Goal: Information Seeking & Learning: Find specific fact

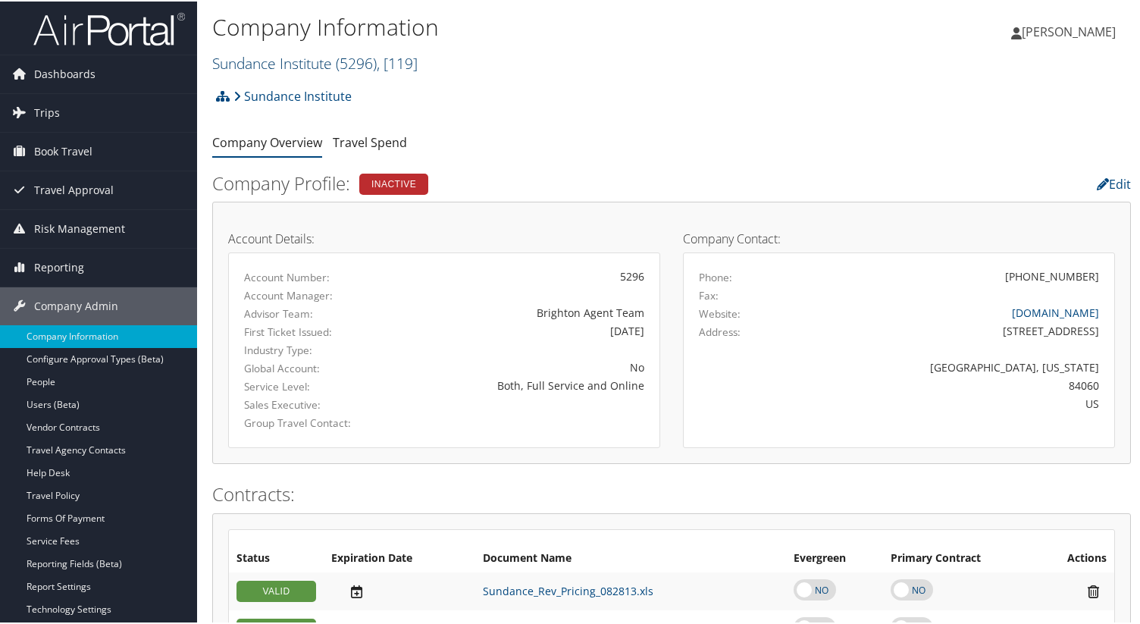
click at [309, 67] on link "Sundance Institute ( 5296 ) , [ 119 ]" at bounding box center [314, 62] width 205 height 20
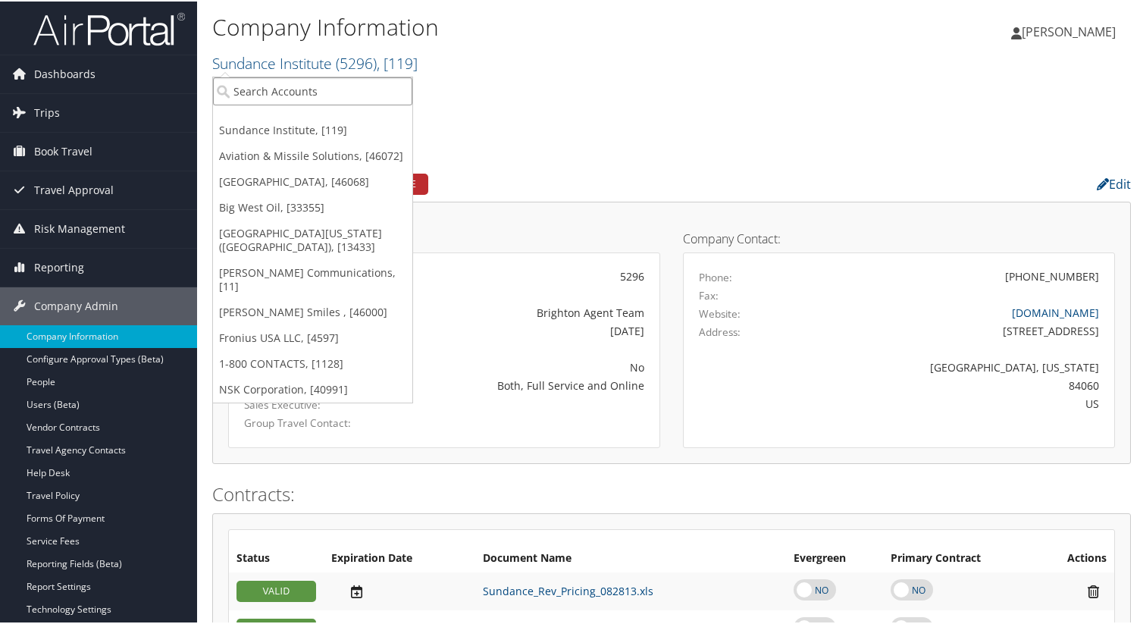
click at [311, 94] on input "search" at bounding box center [312, 90] width 199 height 28
click at [96, 116] on link "Trips" at bounding box center [98, 111] width 197 height 38
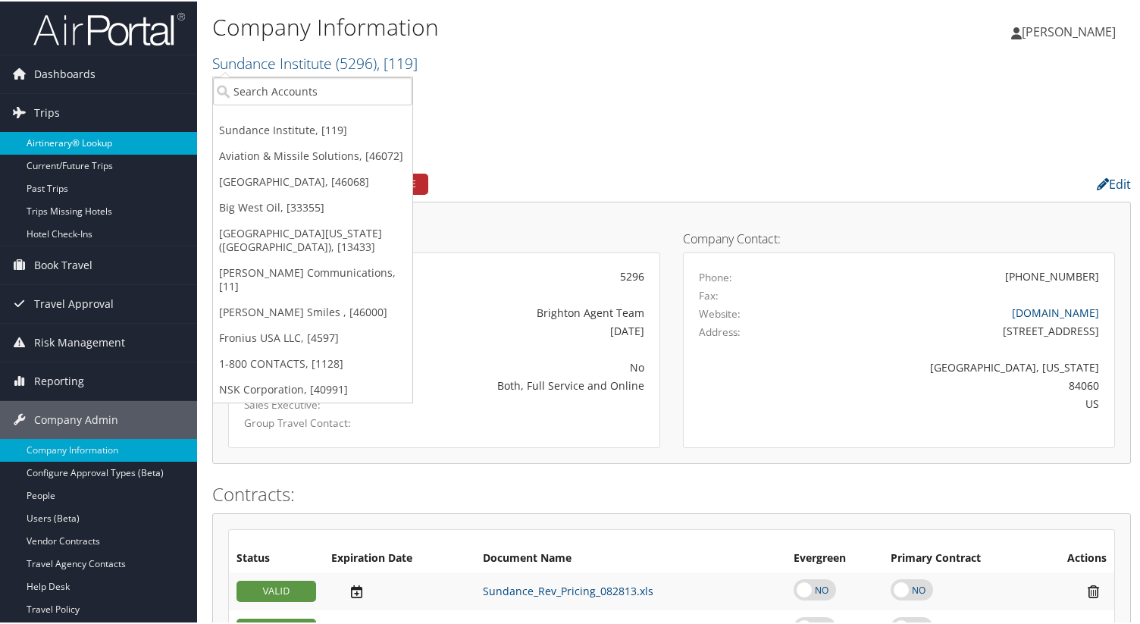
click at [128, 138] on link "Airtinerary® Lookup" at bounding box center [98, 141] width 197 height 23
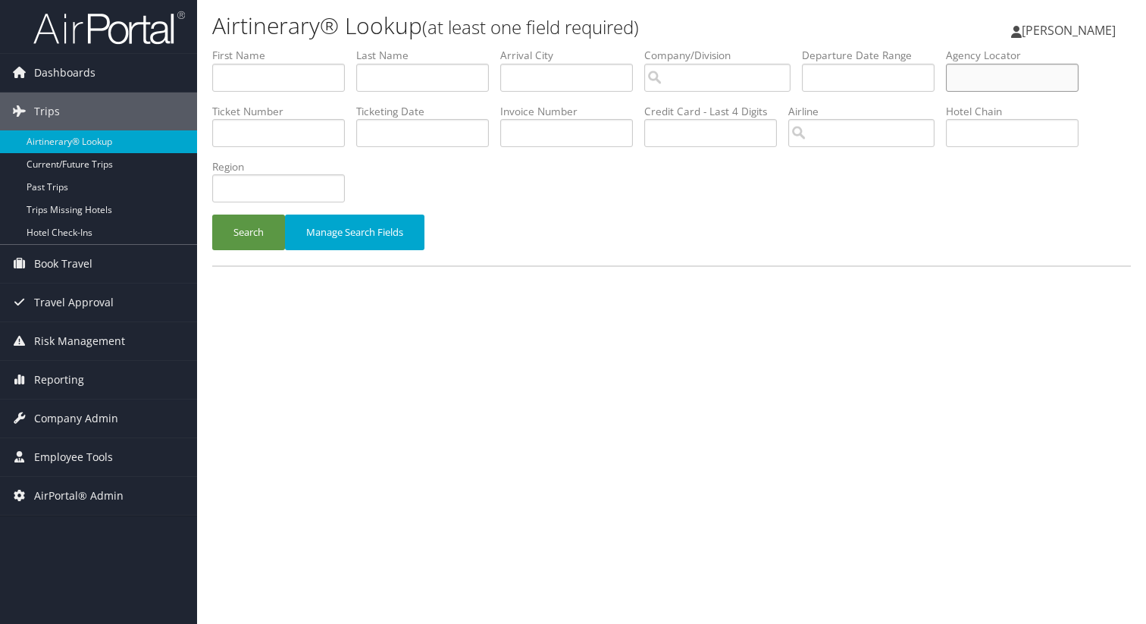
click at [984, 78] on input "text" at bounding box center [1012, 78] width 133 height 28
paste input "D98CXJ"
click at [242, 228] on button "Search" at bounding box center [248, 232] width 73 height 36
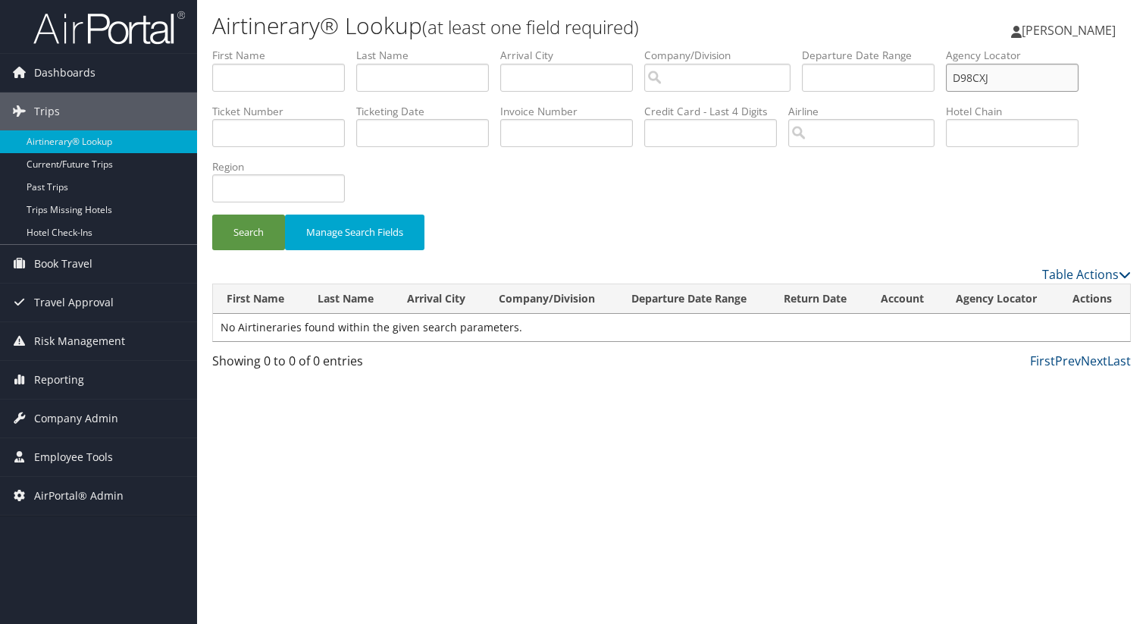
click at [1009, 76] on input "D98CXJ" at bounding box center [1012, 78] width 133 height 28
click at [958, 76] on input "D98CXJ" at bounding box center [1012, 78] width 133 height 28
type input "D98CXJ"
click at [212, 214] on button "Search" at bounding box center [248, 232] width 73 height 36
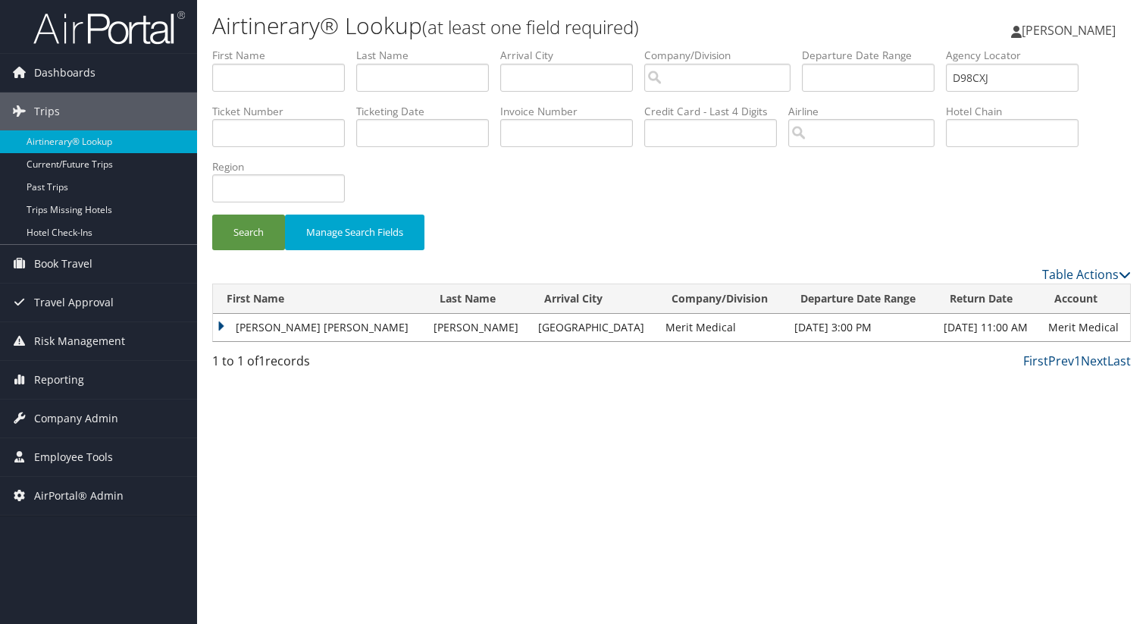
click at [224, 327] on td "JUANA MERCEDES MILAGROS" at bounding box center [319, 327] width 213 height 27
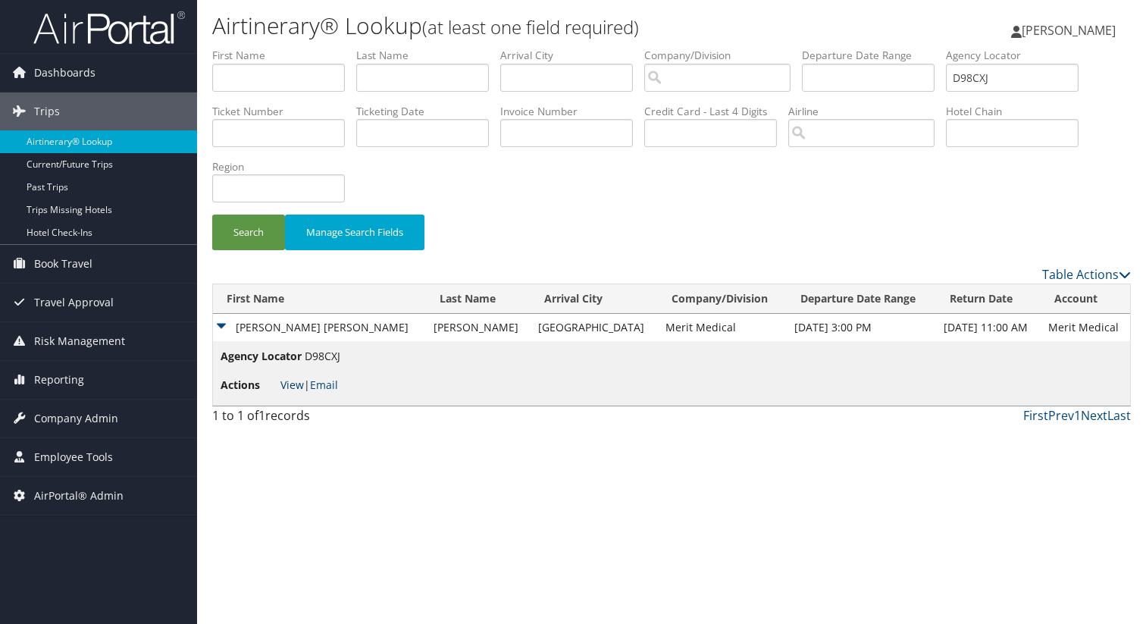
click at [294, 386] on link "View" at bounding box center [291, 384] width 23 height 14
click at [120, 411] on link "Company Admin" at bounding box center [98, 418] width 197 height 38
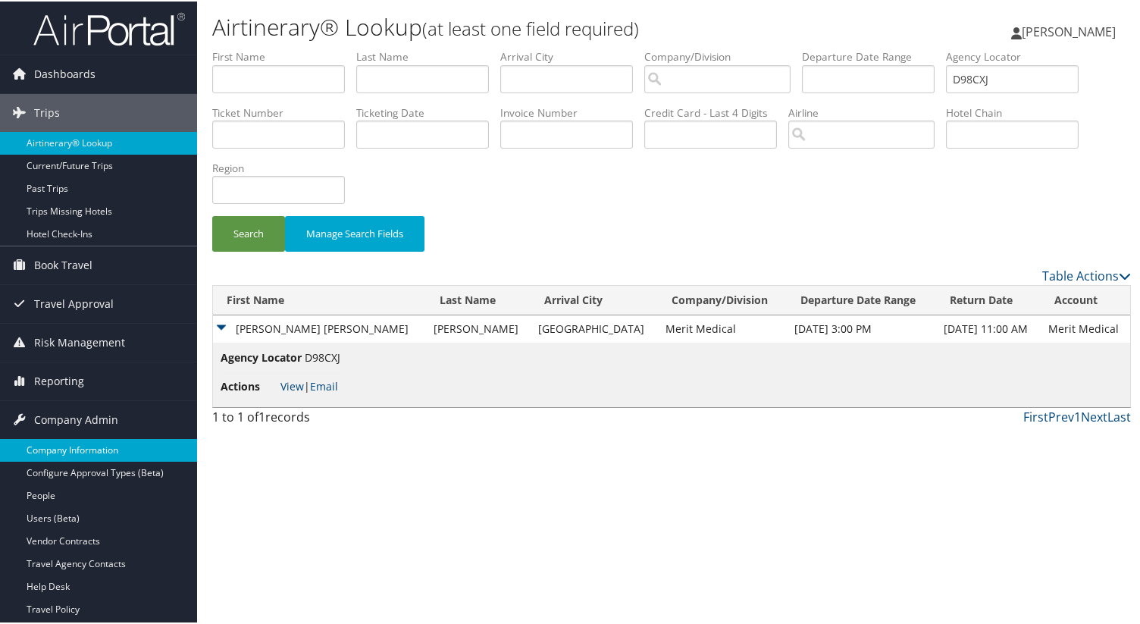
click at [127, 440] on link "Company Information" at bounding box center [98, 448] width 197 height 23
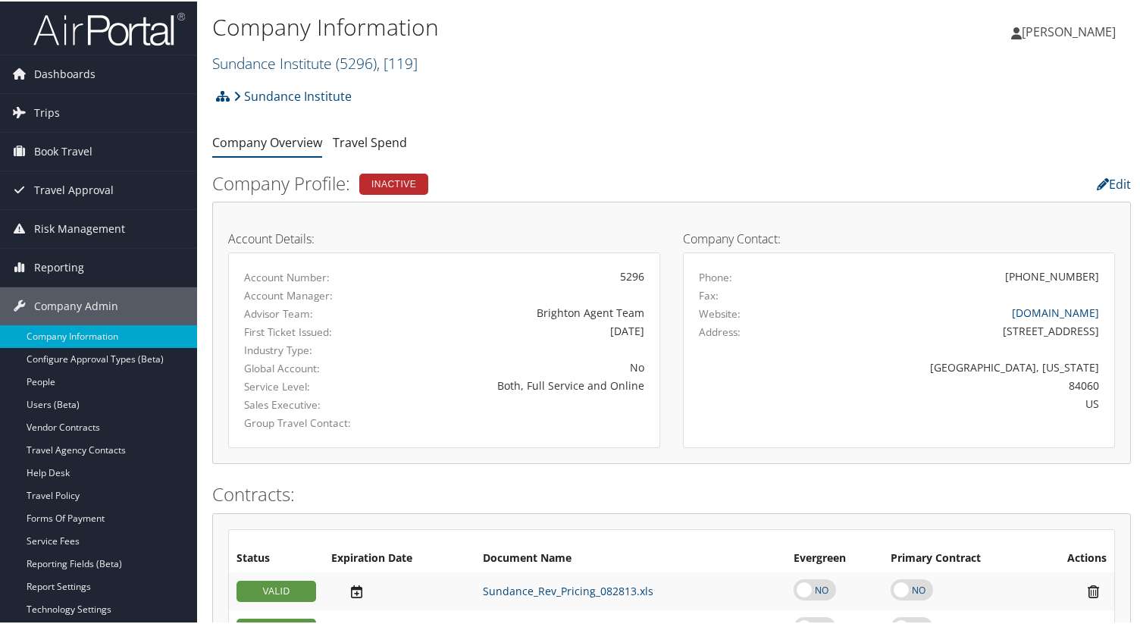
click at [291, 59] on link "Sundance Institute ( 5296 ) , [ 119 ]" at bounding box center [314, 62] width 205 height 20
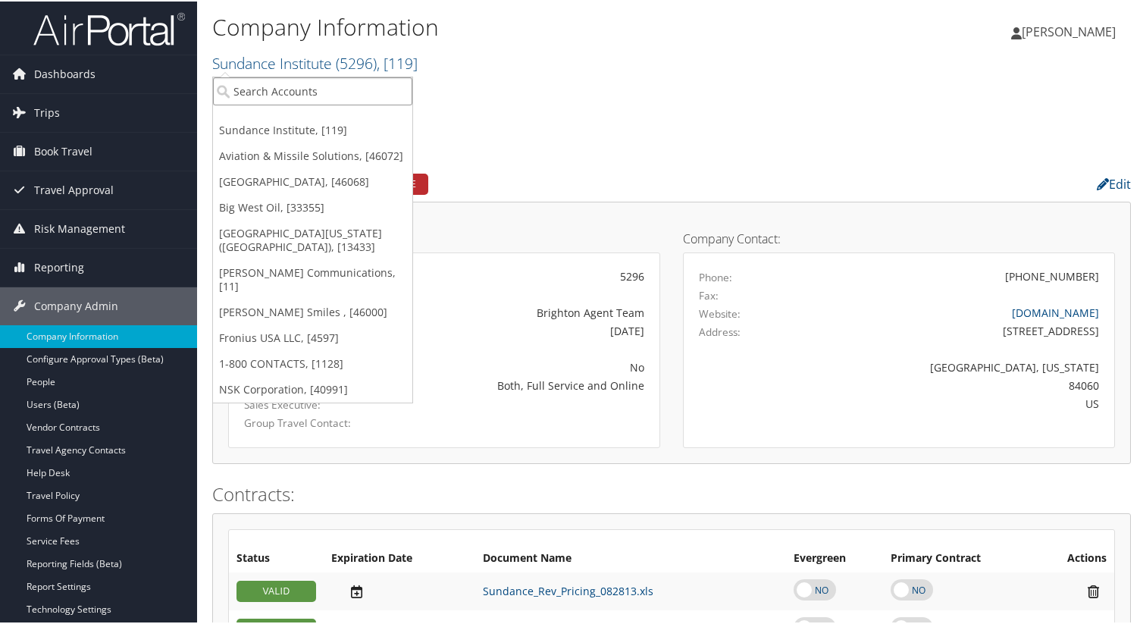
click at [291, 83] on input "search" at bounding box center [312, 90] width 199 height 28
paste input "Mountainland Technical College"
type input "Mountainland Technical College"
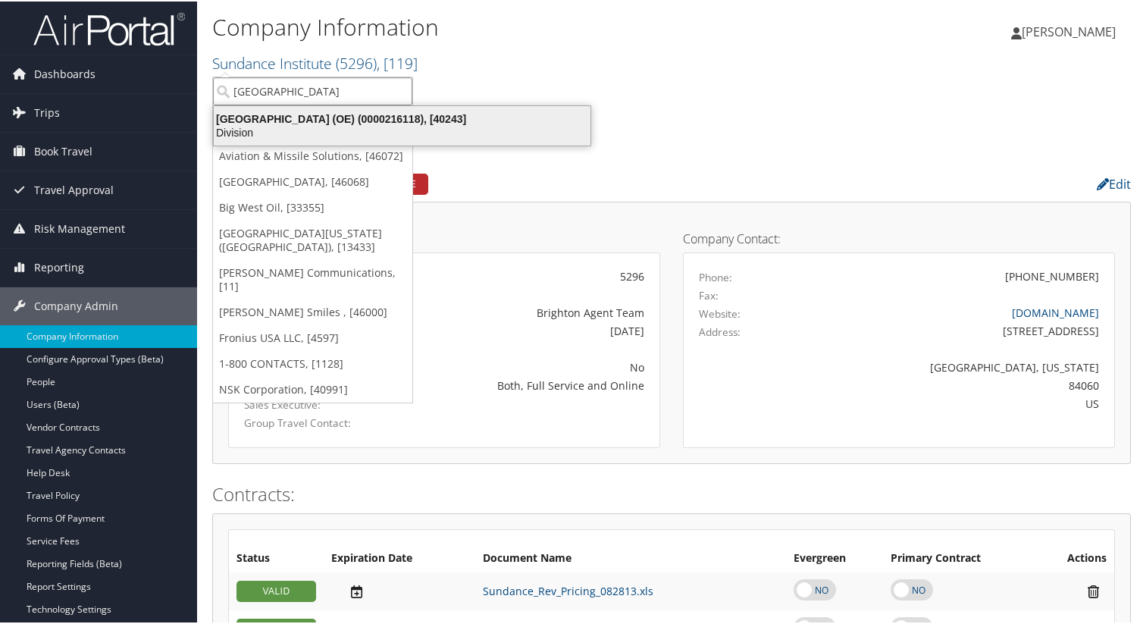
click at [272, 119] on div "Mountainland Technical College (OE) (0000216118), [40243]" at bounding box center [402, 118] width 395 height 14
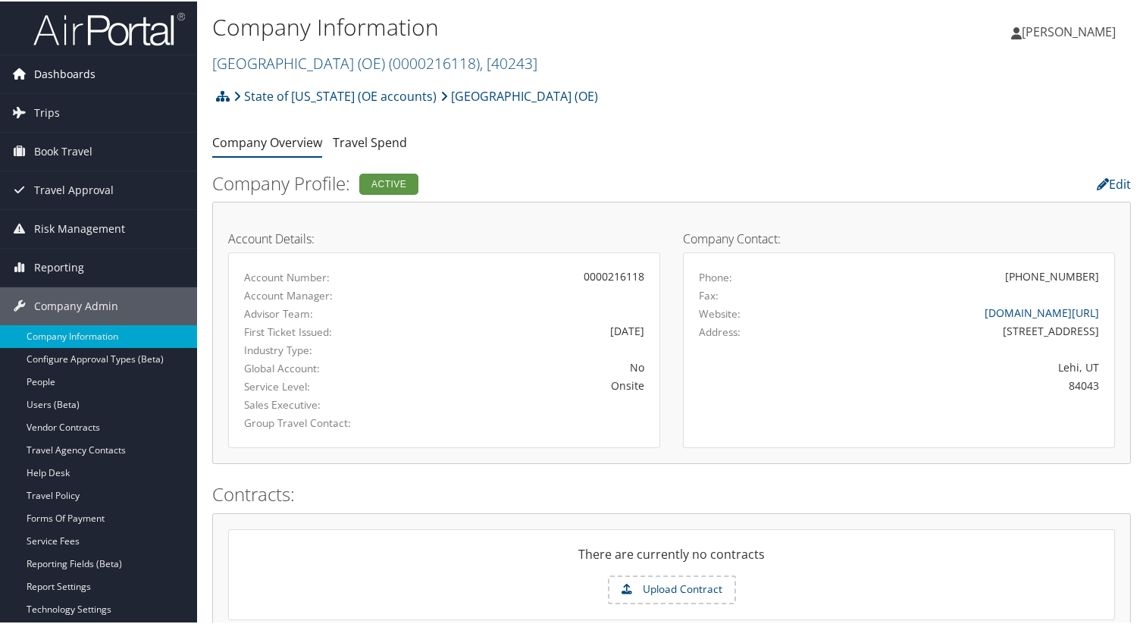
click at [72, 70] on span "Dashboards" at bounding box center [64, 73] width 61 height 38
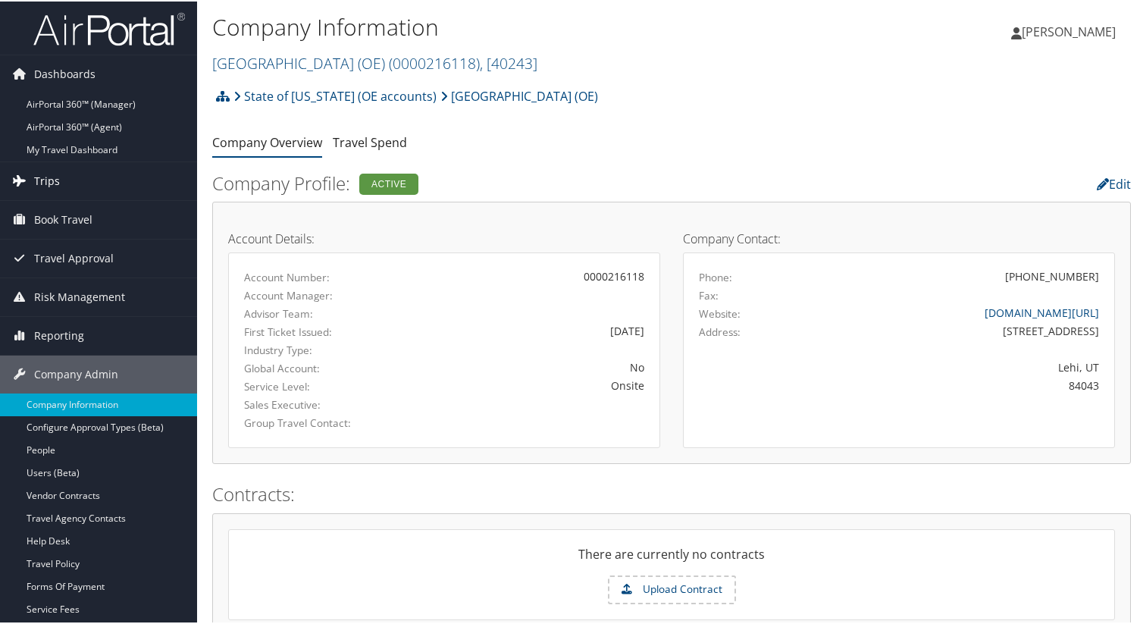
click at [65, 177] on link "Trips" at bounding box center [98, 180] width 197 height 38
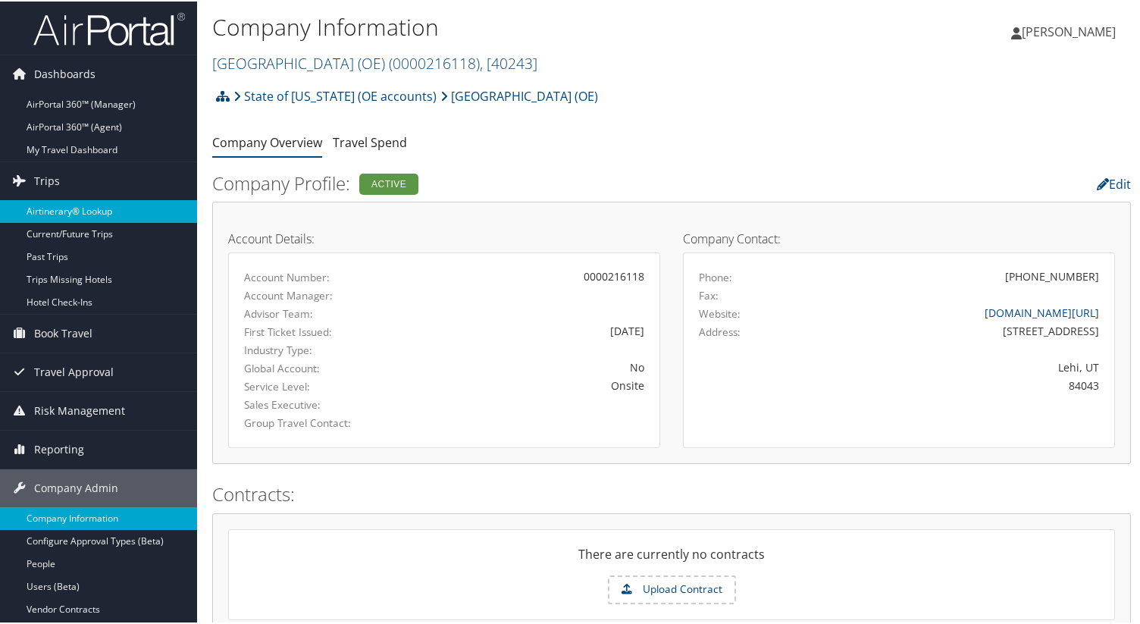
click at [70, 208] on link "Airtinerary® Lookup" at bounding box center [98, 210] width 197 height 23
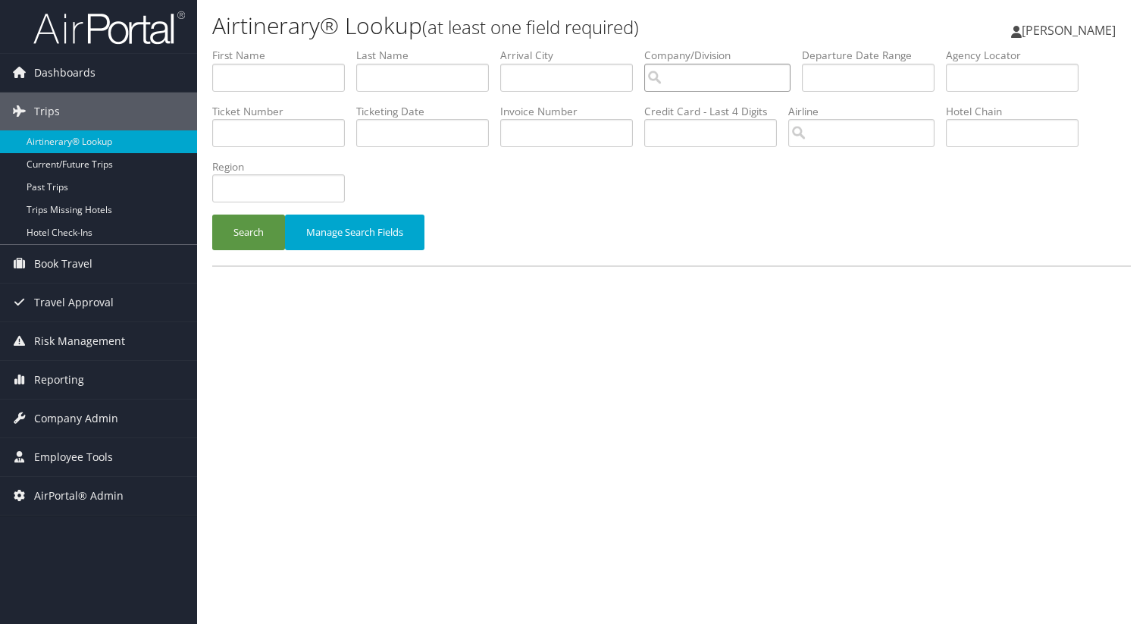
click at [696, 76] on input "search" at bounding box center [717, 78] width 146 height 28
paste input "CZWC0X"
type input "CZWC0X"
click at [1018, 78] on input "text" at bounding box center [1012, 78] width 133 height 28
paste input "CZWC0X"
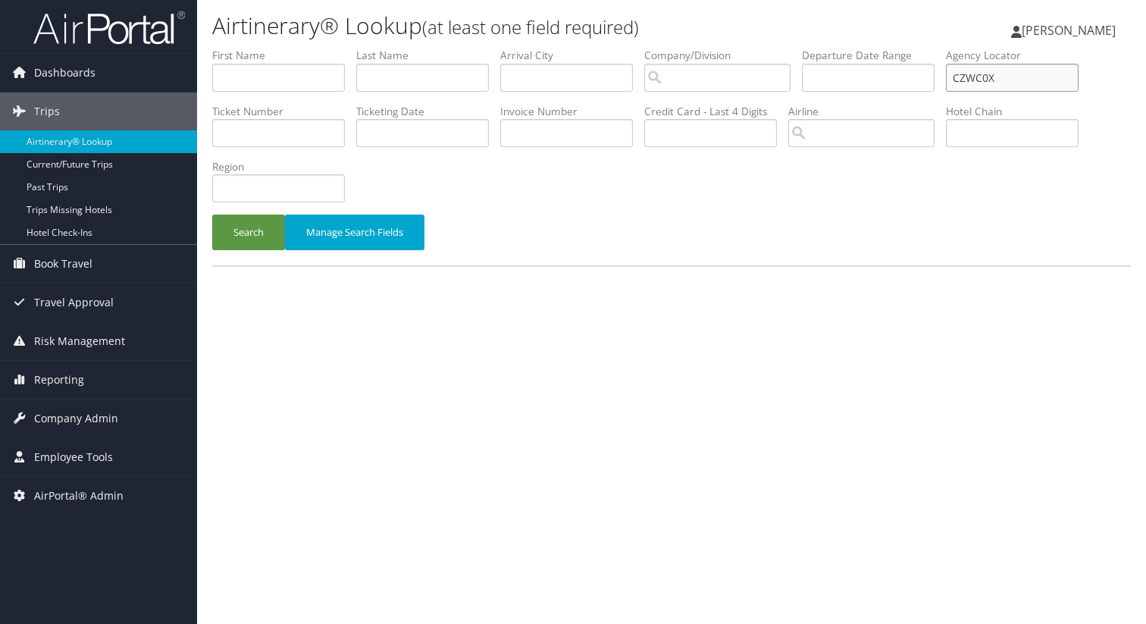
type input "CZWC0X"
click at [212, 214] on button "Search" at bounding box center [248, 232] width 73 height 36
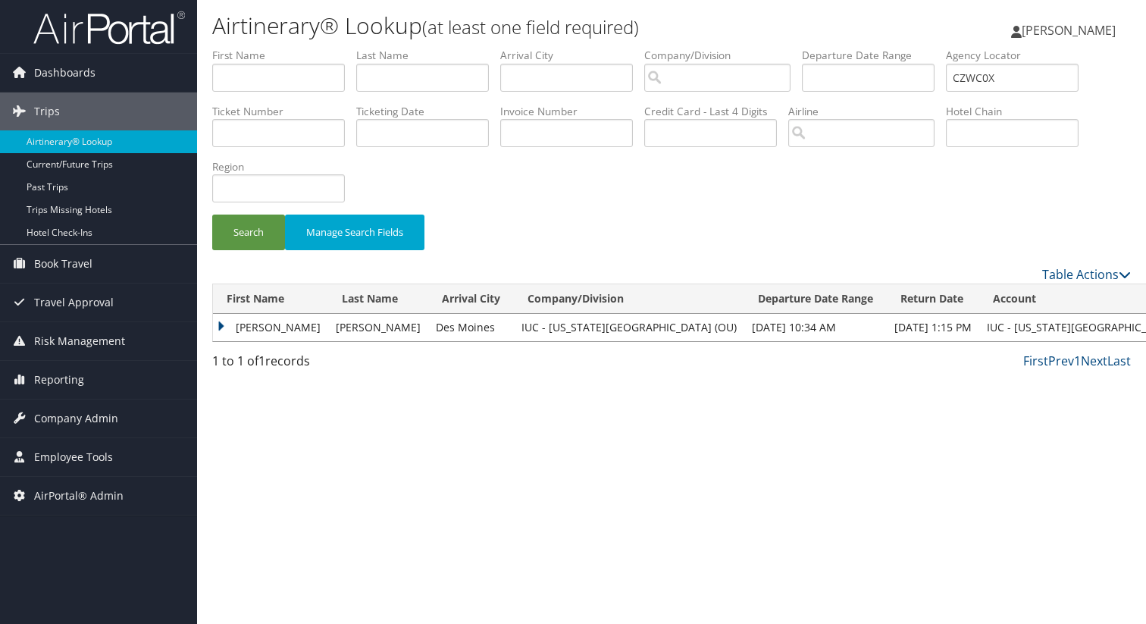
click at [221, 324] on td "SHAWN R" at bounding box center [270, 327] width 115 height 27
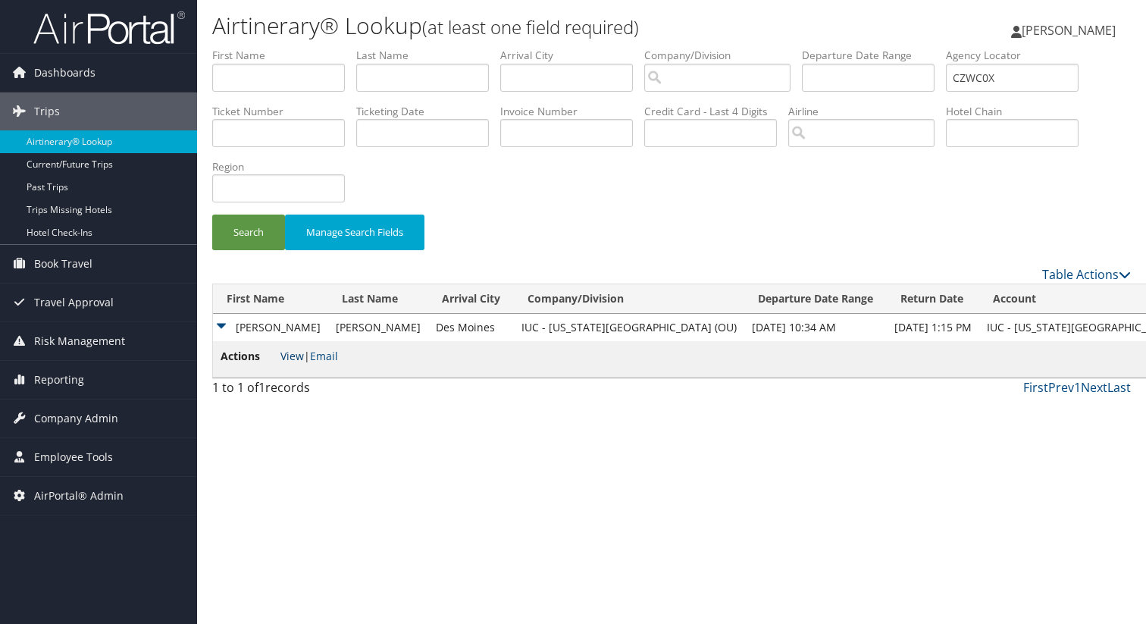
click at [296, 355] on link "View" at bounding box center [291, 356] width 23 height 14
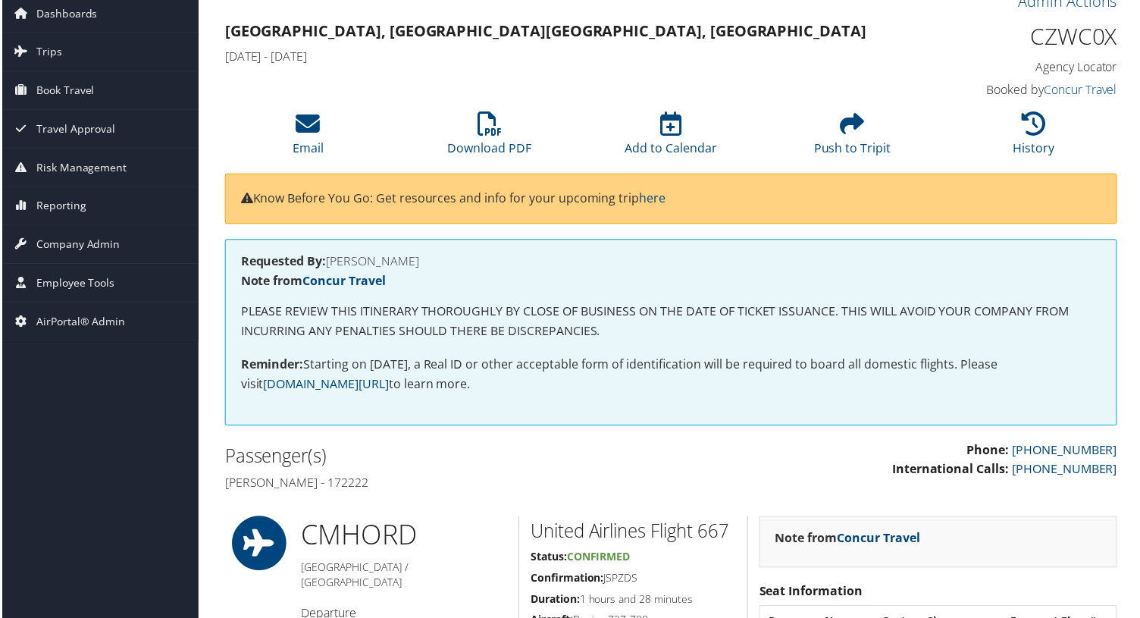
scroll to position [56, 0]
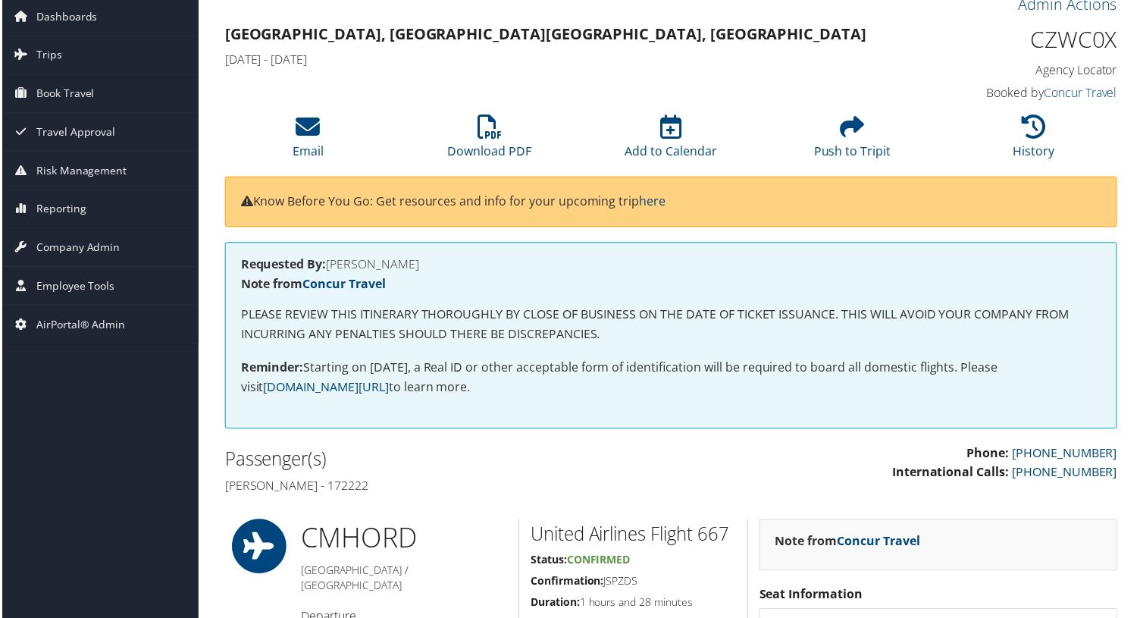
click at [379, 260] on h4 "Requested By: SHAWN KERGER" at bounding box center [671, 265] width 864 height 12
click at [434, 267] on h4 "Requested By: SHAWN KERGER" at bounding box center [671, 265] width 864 height 12
drag, startPoint x: 433, startPoint y: 267, endPoint x: 344, endPoint y: 265, distance: 89.4
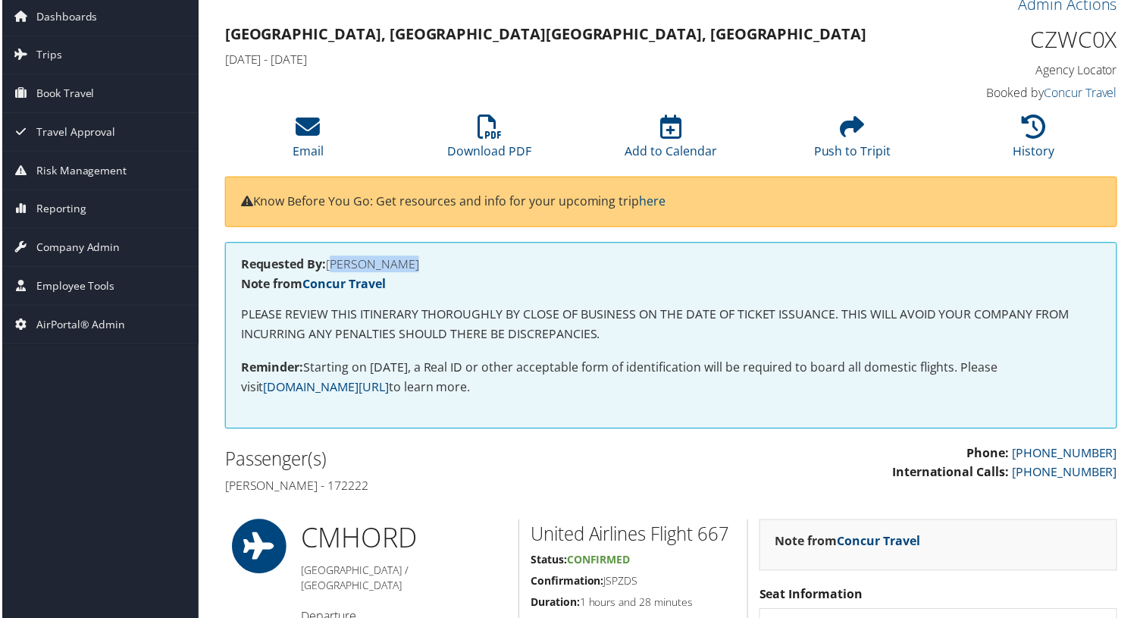
click at [344, 265] on h4 "Requested By: SHAWN KERGER" at bounding box center [671, 265] width 864 height 12
copy div "SHAWN KERGER"
click at [81, 248] on span "Company Admin" at bounding box center [76, 249] width 84 height 38
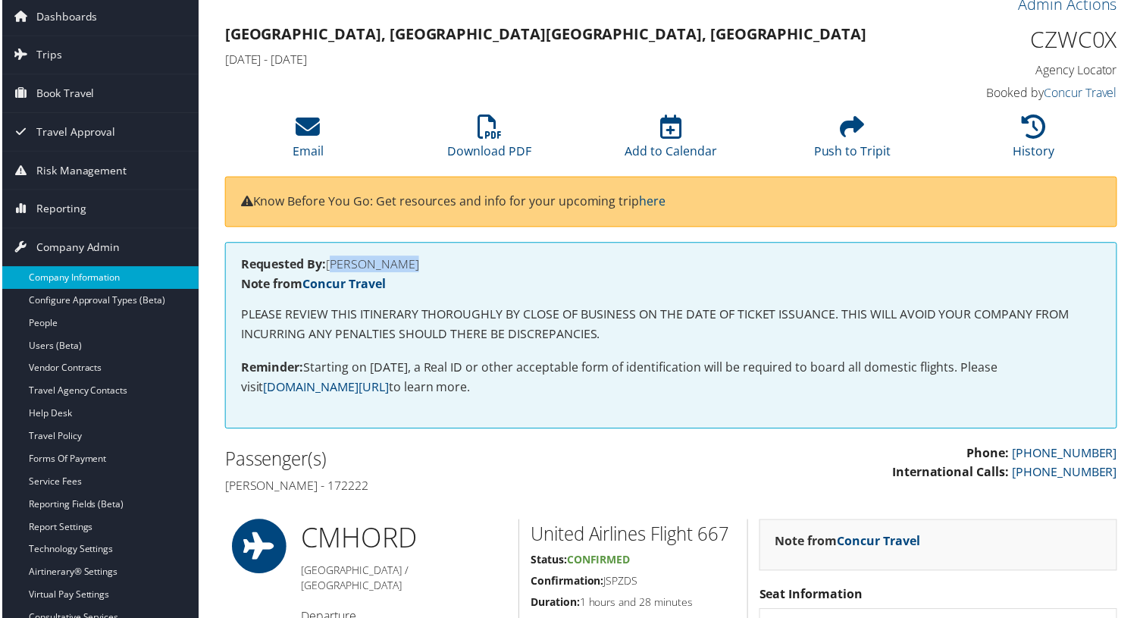
click at [120, 277] on link "Company Information" at bounding box center [98, 278] width 197 height 23
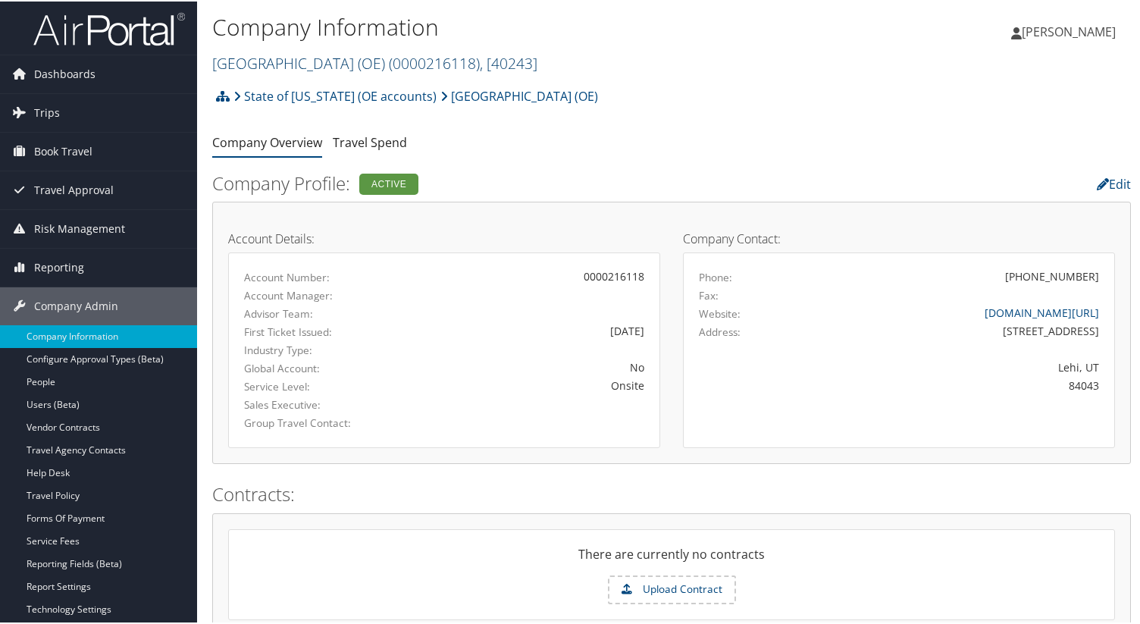
click at [449, 62] on link "[GEOGRAPHIC_DATA] (OE) ( 0000216118 ) , [ 40243 ]" at bounding box center [374, 62] width 325 height 20
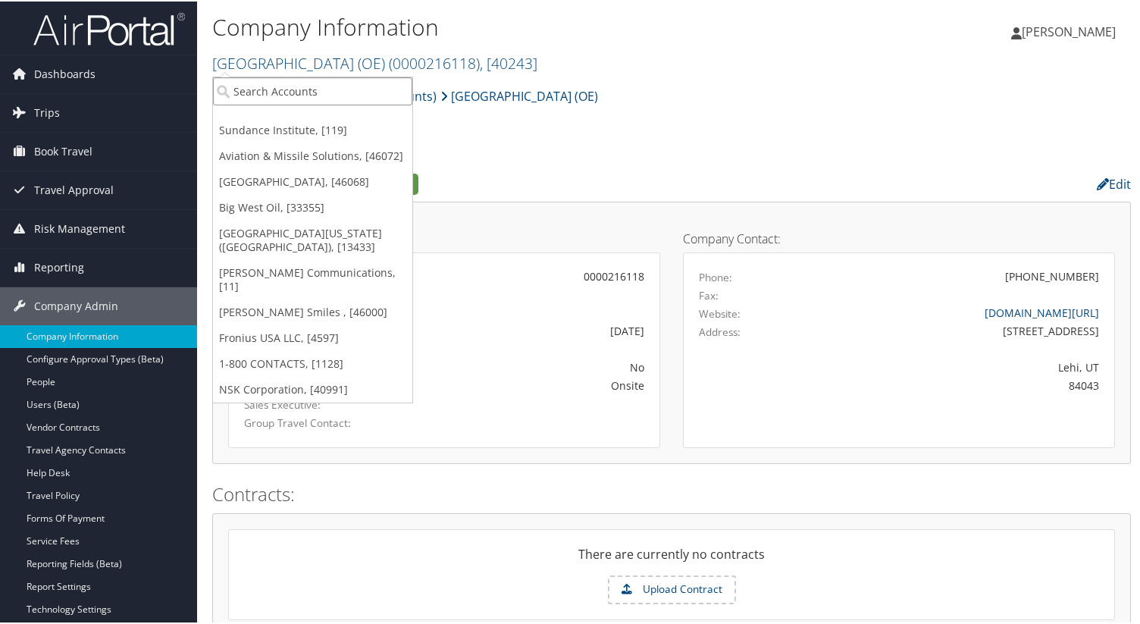
click at [343, 84] on input "search" at bounding box center [312, 90] width 199 height 28
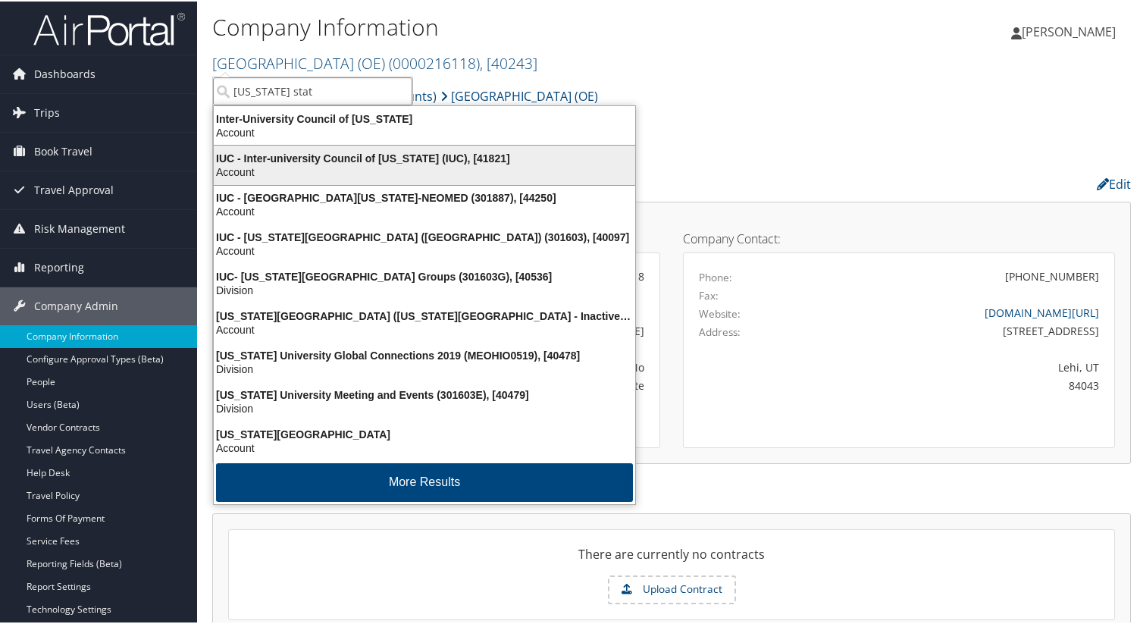
type input "[US_STATE] state"
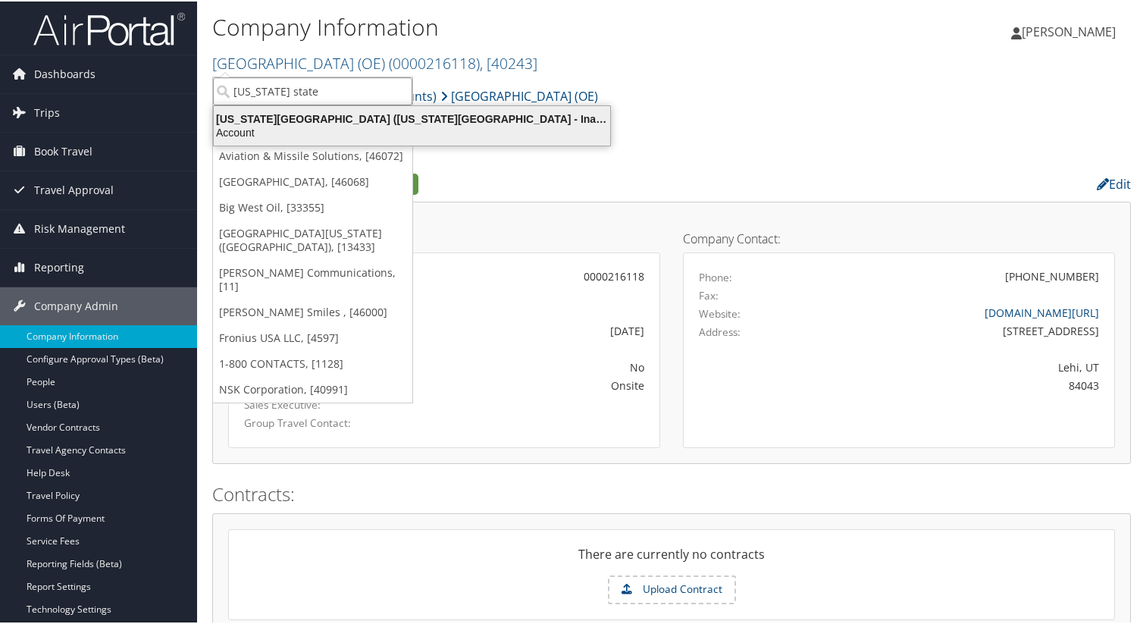
click at [324, 122] on div "[US_STATE][GEOGRAPHIC_DATA] ([US_STATE][GEOGRAPHIC_DATA] - Inactive), [30645]" at bounding box center [412, 118] width 414 height 14
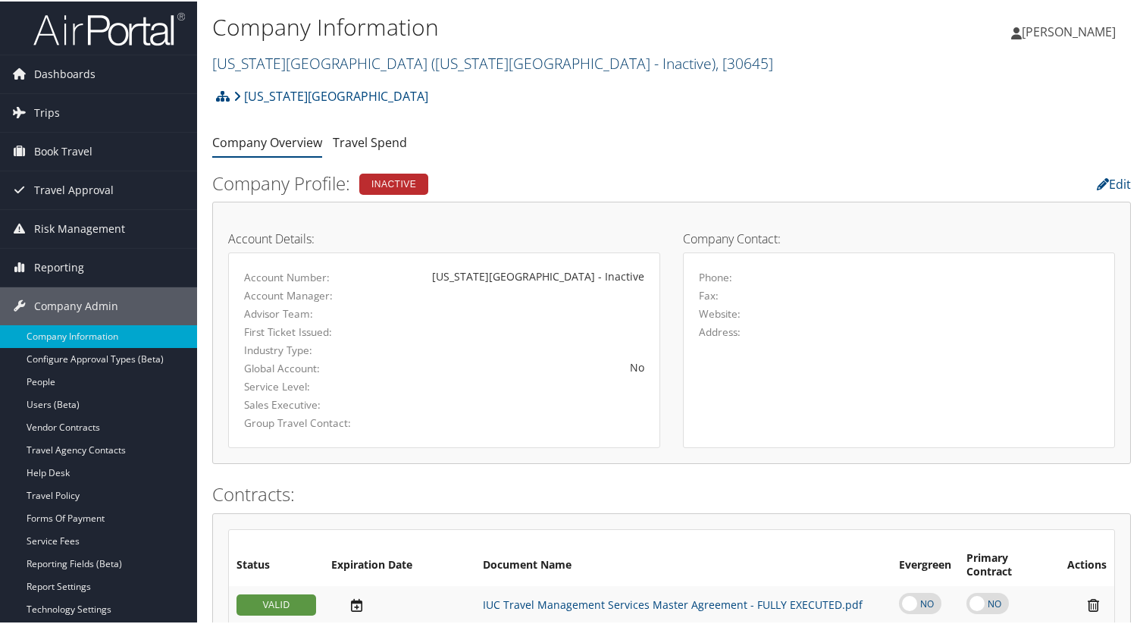
click at [431, 67] on span "( Ohio State University - Inactive )" at bounding box center [573, 62] width 284 height 20
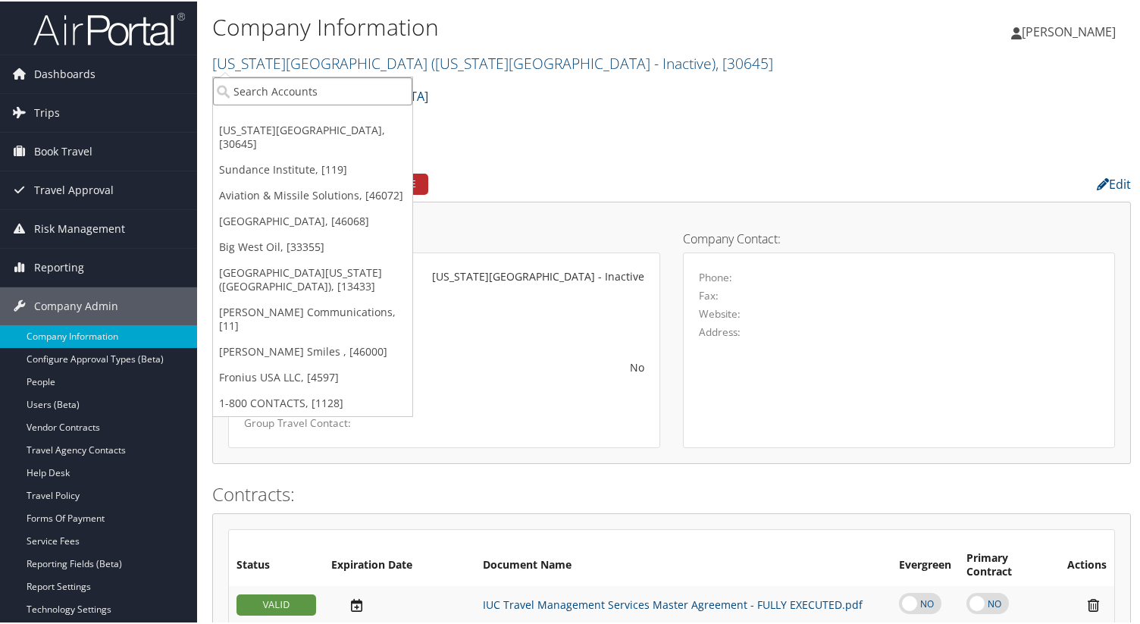
click at [353, 81] on input "search" at bounding box center [312, 90] width 199 height 28
type input "i"
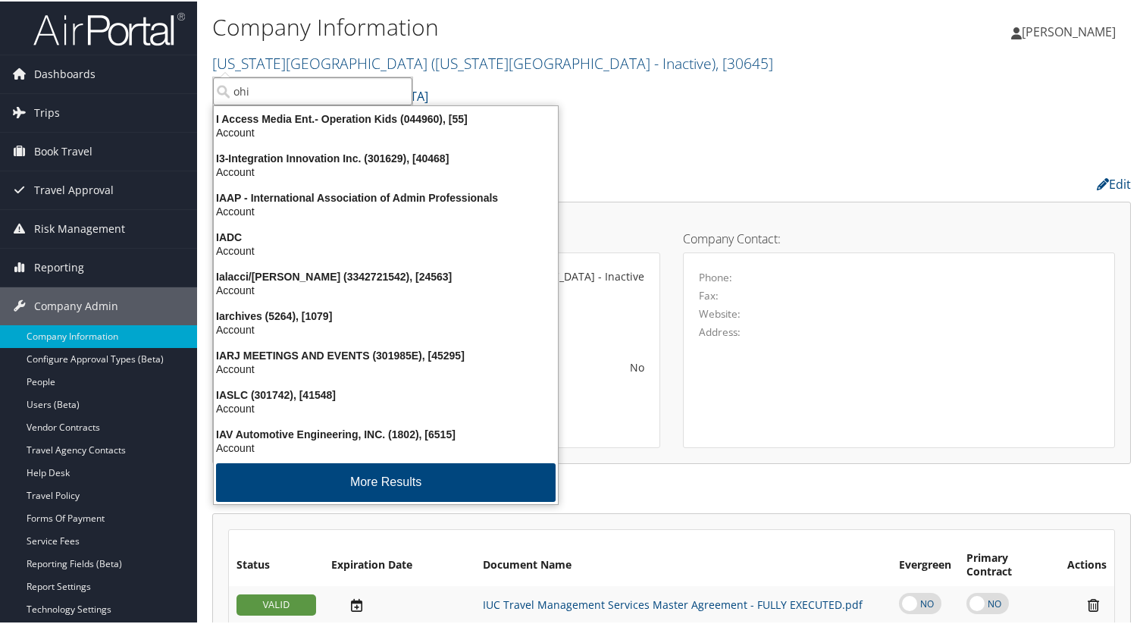
type input "ohio"
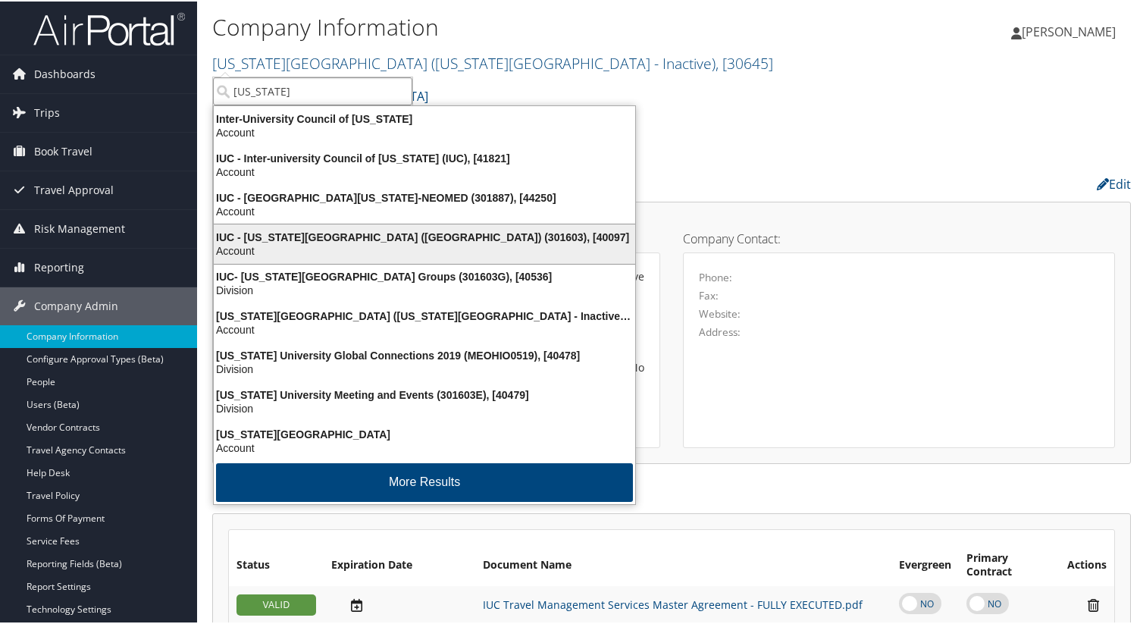
click at [374, 236] on div "IUC - Ohio University (OU) (301603), [40097]" at bounding box center [424, 236] width 439 height 14
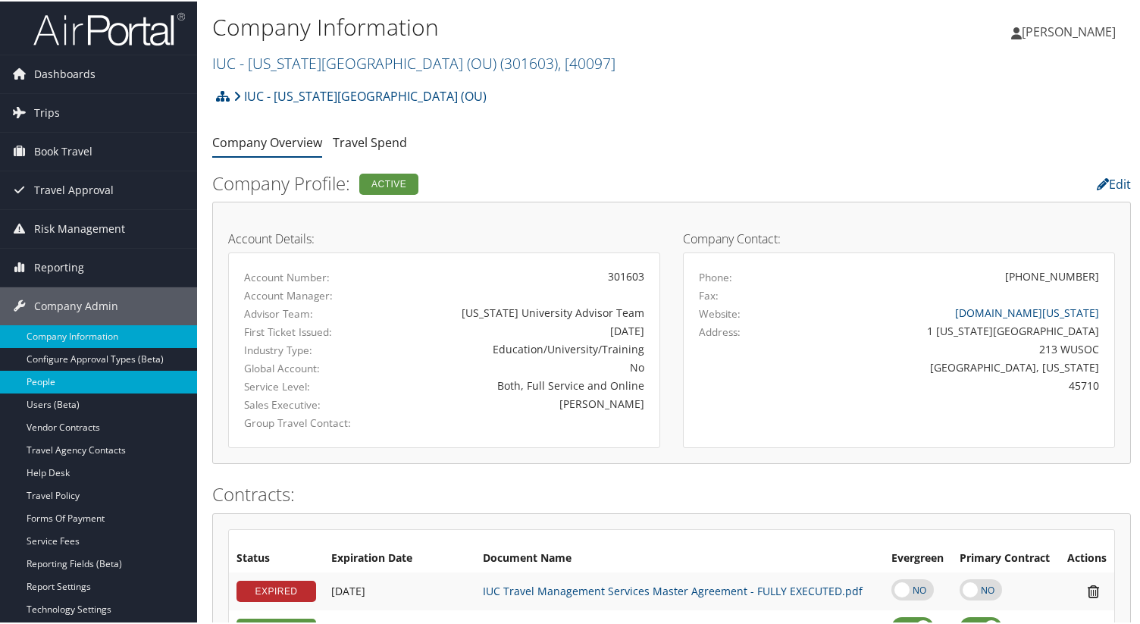
click at [124, 371] on link "People" at bounding box center [98, 380] width 197 height 23
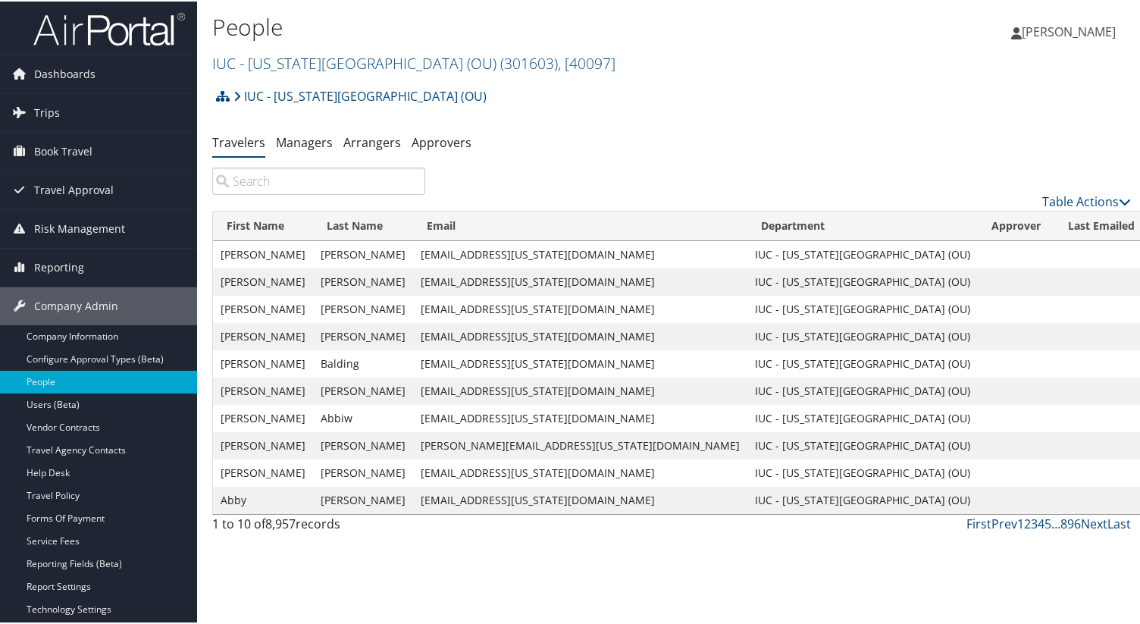
click at [292, 172] on input "search" at bounding box center [318, 179] width 213 height 27
paste input "[PERSON_NAME]"
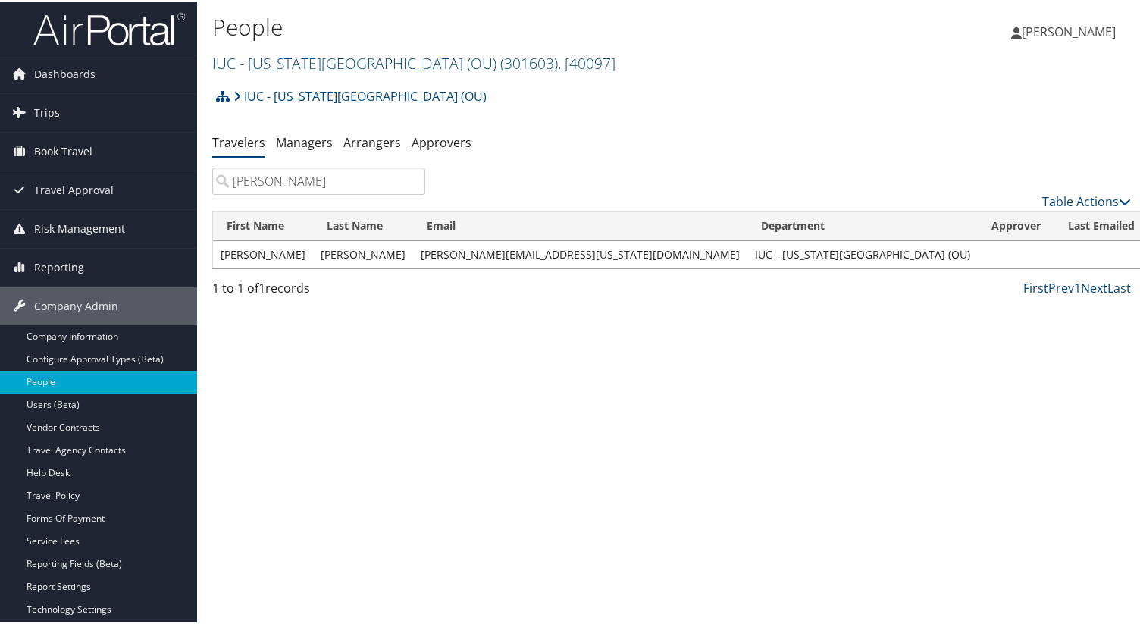
type input "[PERSON_NAME]"
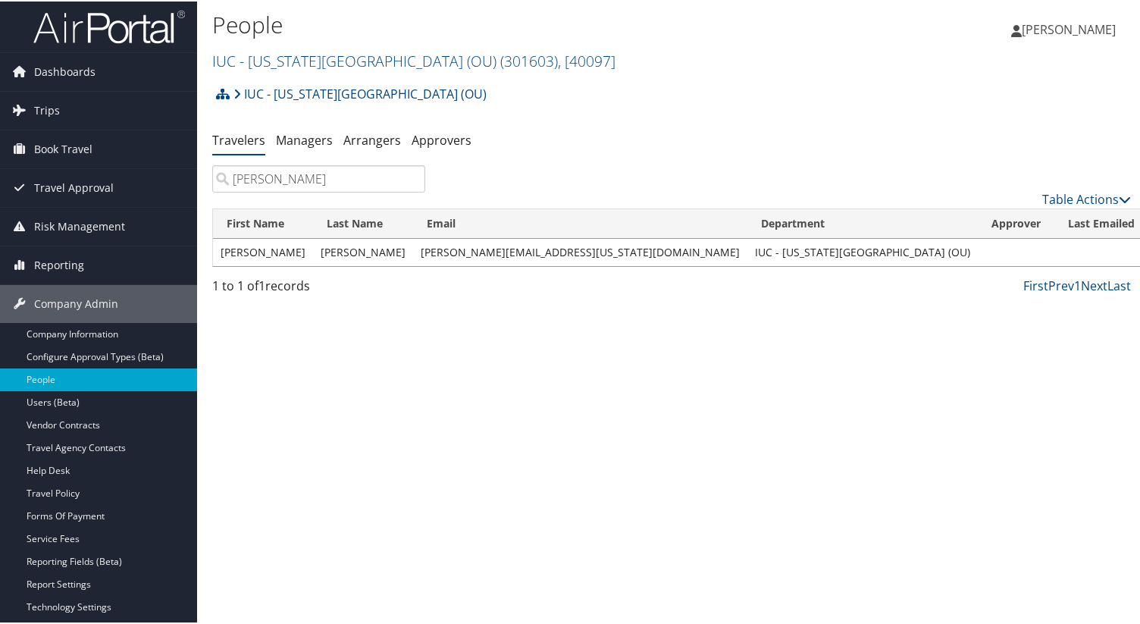
scroll to position [1, 0]
